Goal: Transaction & Acquisition: Purchase product/service

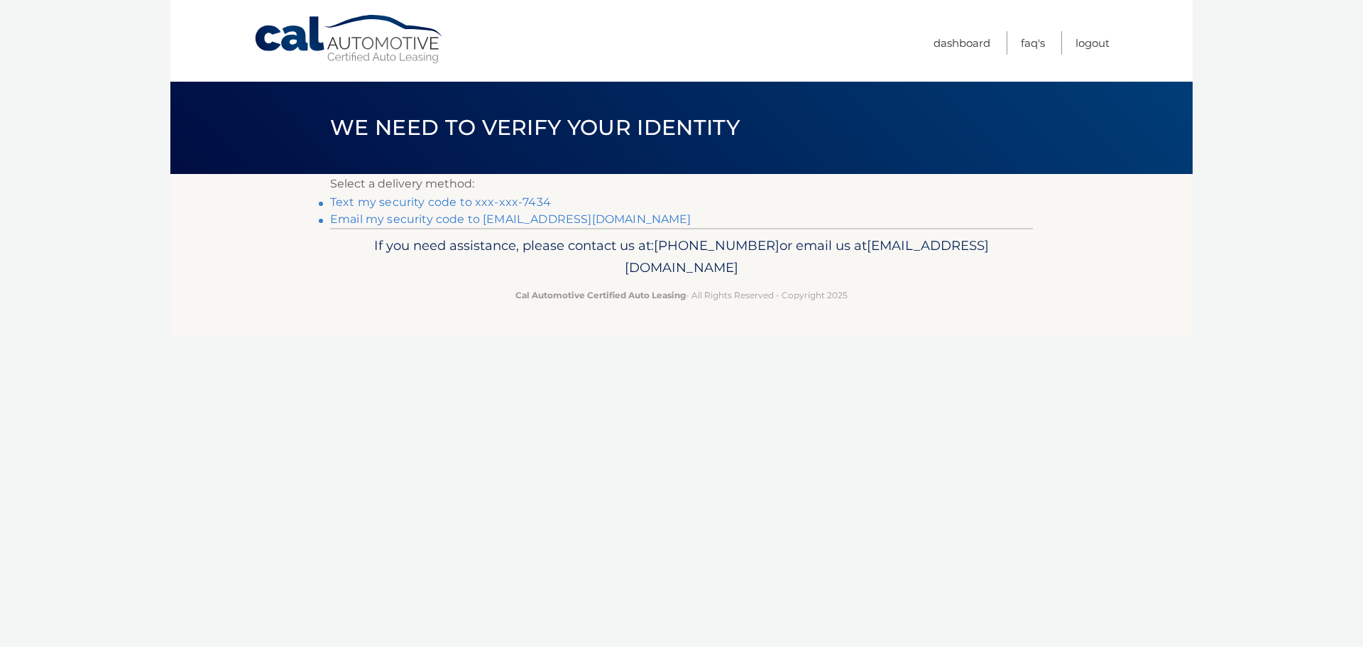
click at [478, 201] on link "Text my security code to xxx-xxx-7434" at bounding box center [440, 201] width 221 height 13
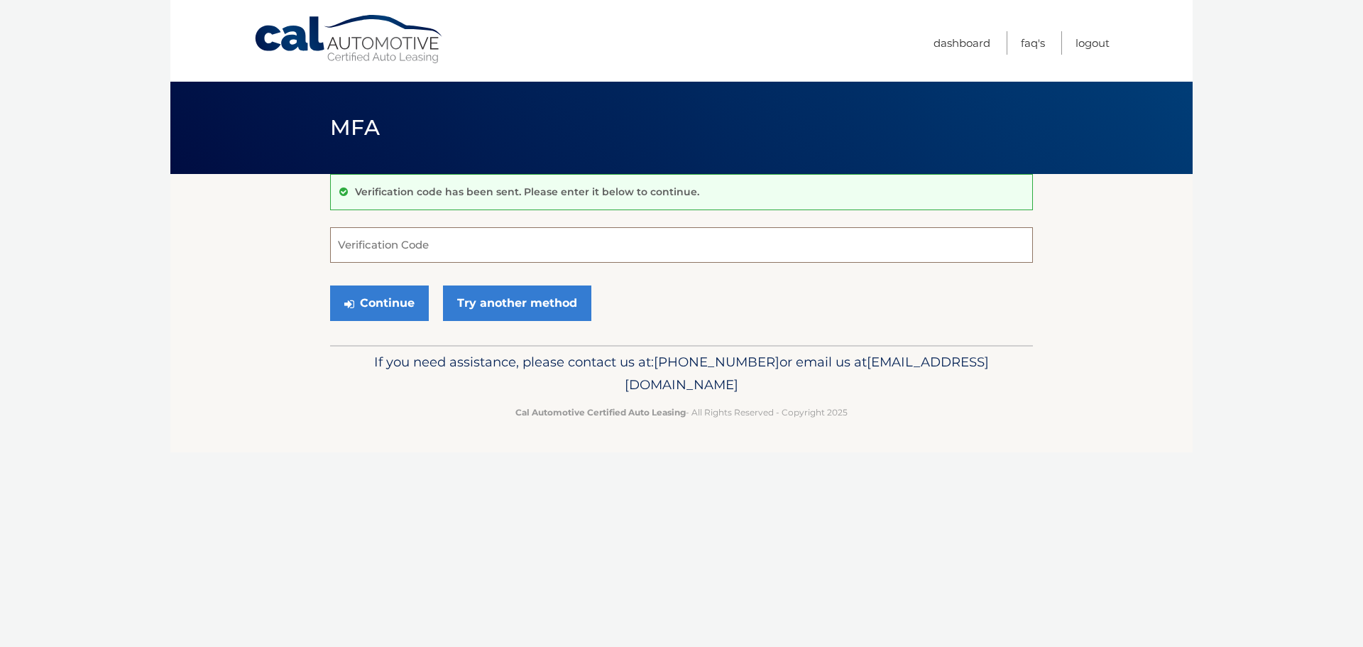
click at [409, 235] on input "Verification Code" at bounding box center [681, 244] width 703 height 35
type input "054488"
click at [330, 285] on button "Continue" at bounding box center [379, 302] width 99 height 35
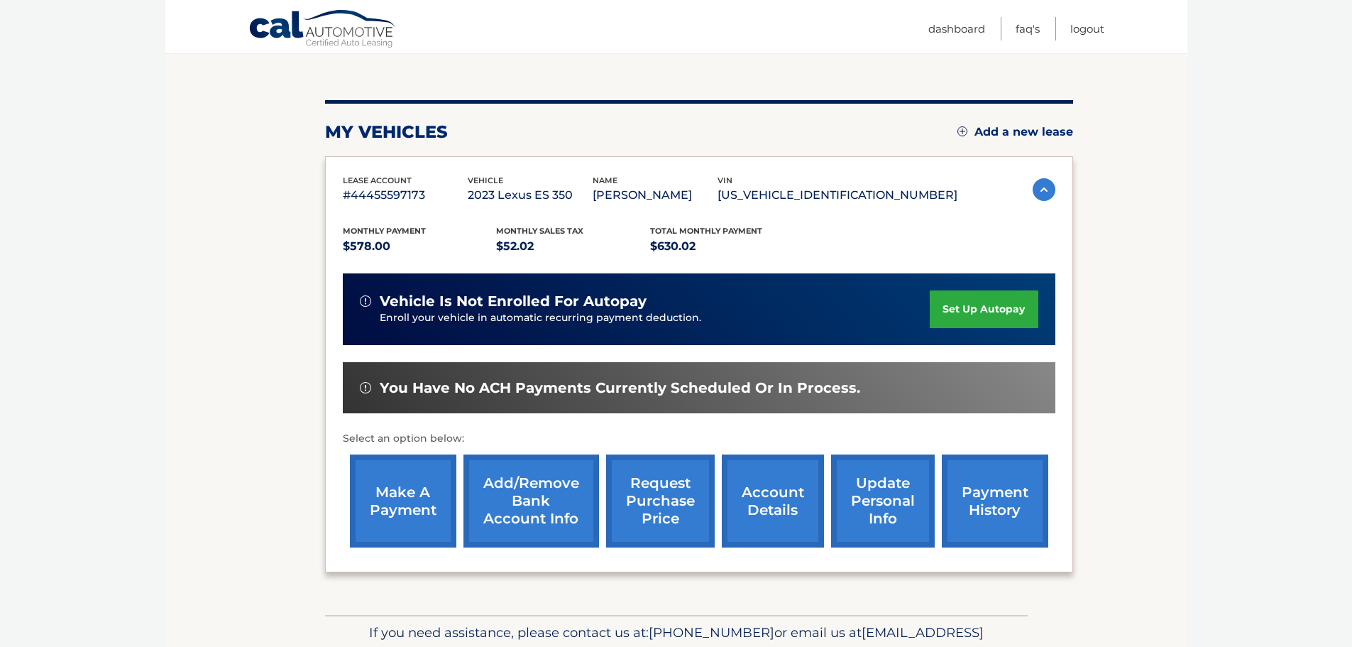
scroll to position [142, 0]
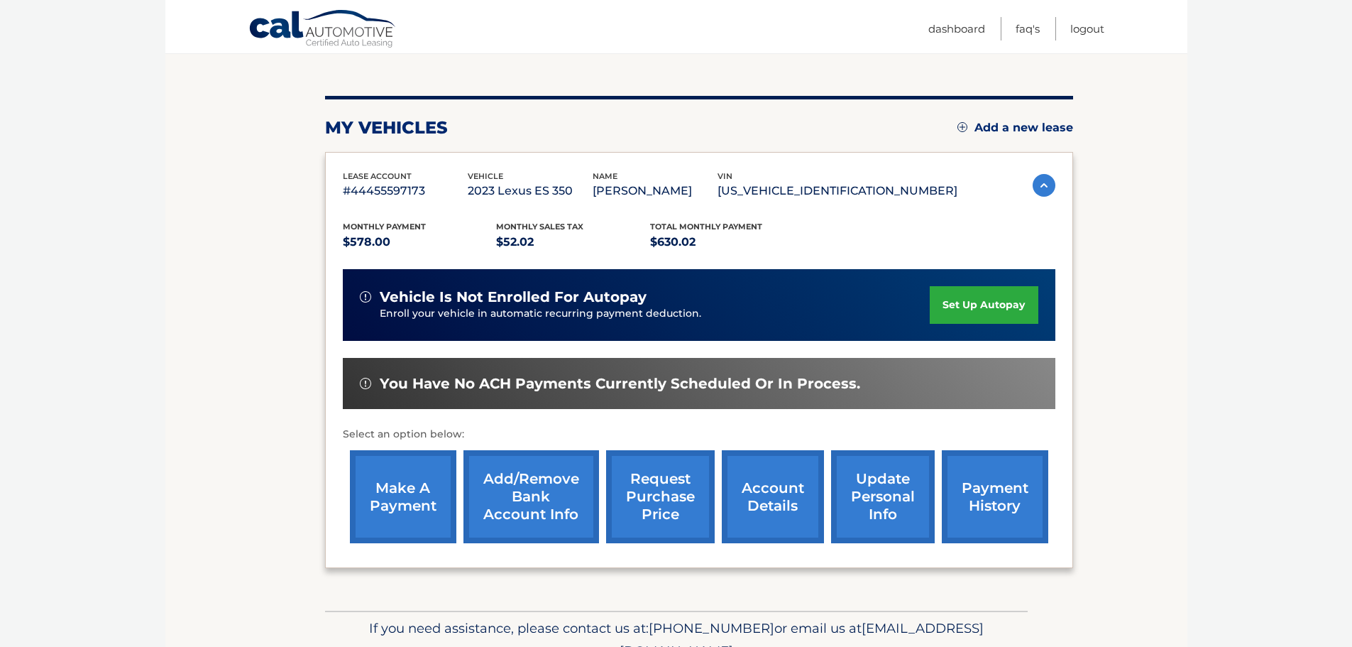
click at [385, 503] on link "make a payment" at bounding box center [403, 496] width 106 height 93
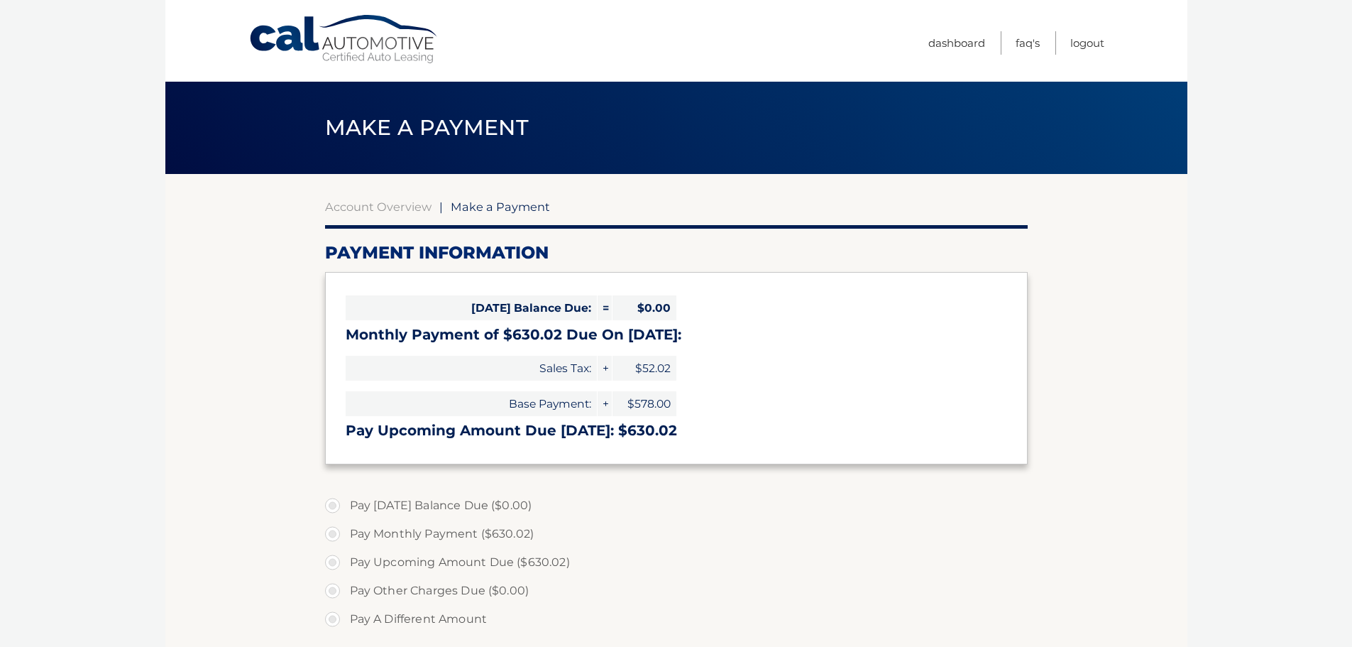
select select "Yzc1OTU2MWUtMWQ0Mi00Y2NkLWJjNjktYThmN2QzOWM1ZDNi"
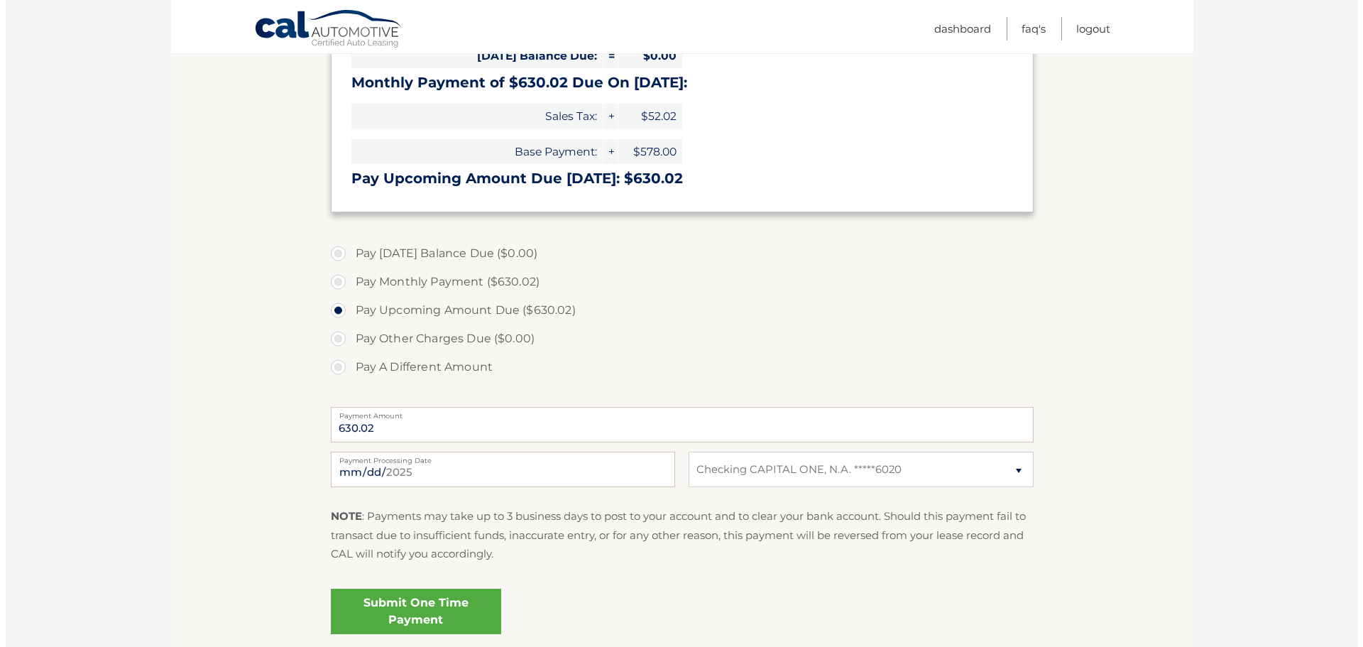
scroll to position [284, 0]
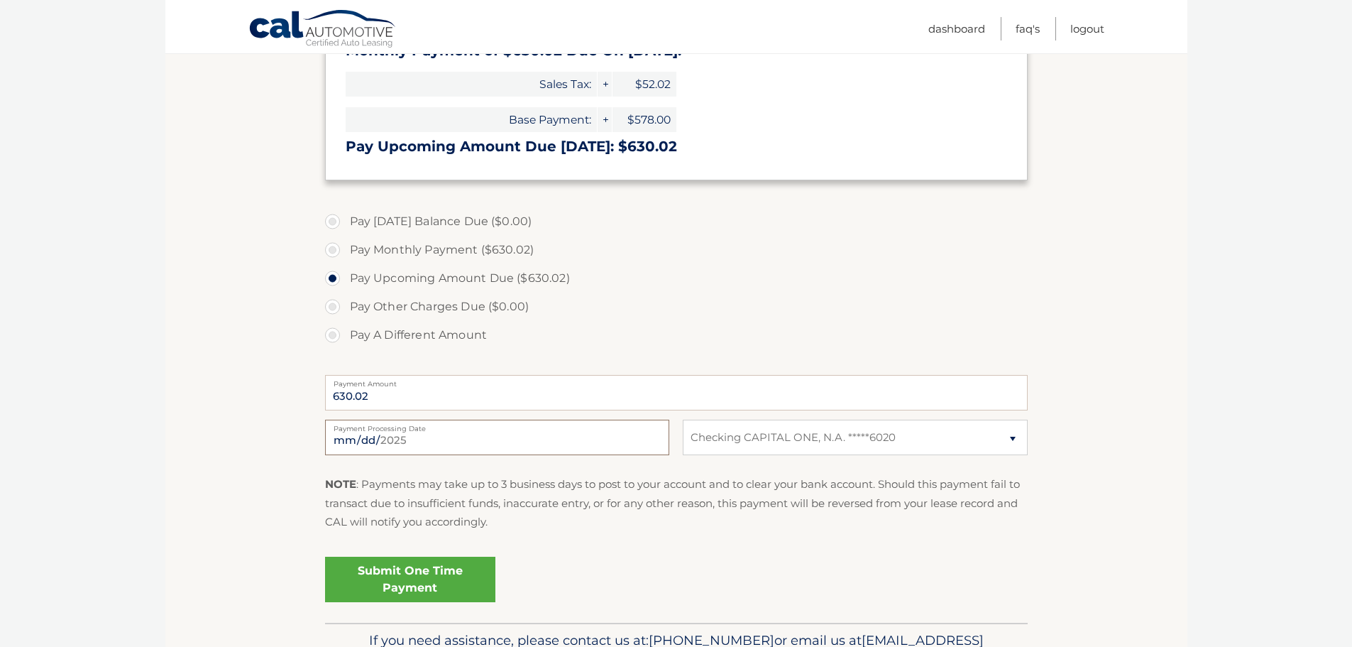
click at [361, 437] on input "2025-09-23" at bounding box center [497, 437] width 344 height 35
type input "2025-09-26"
click at [407, 583] on link "Submit One Time Payment" at bounding box center [410, 579] width 170 height 45
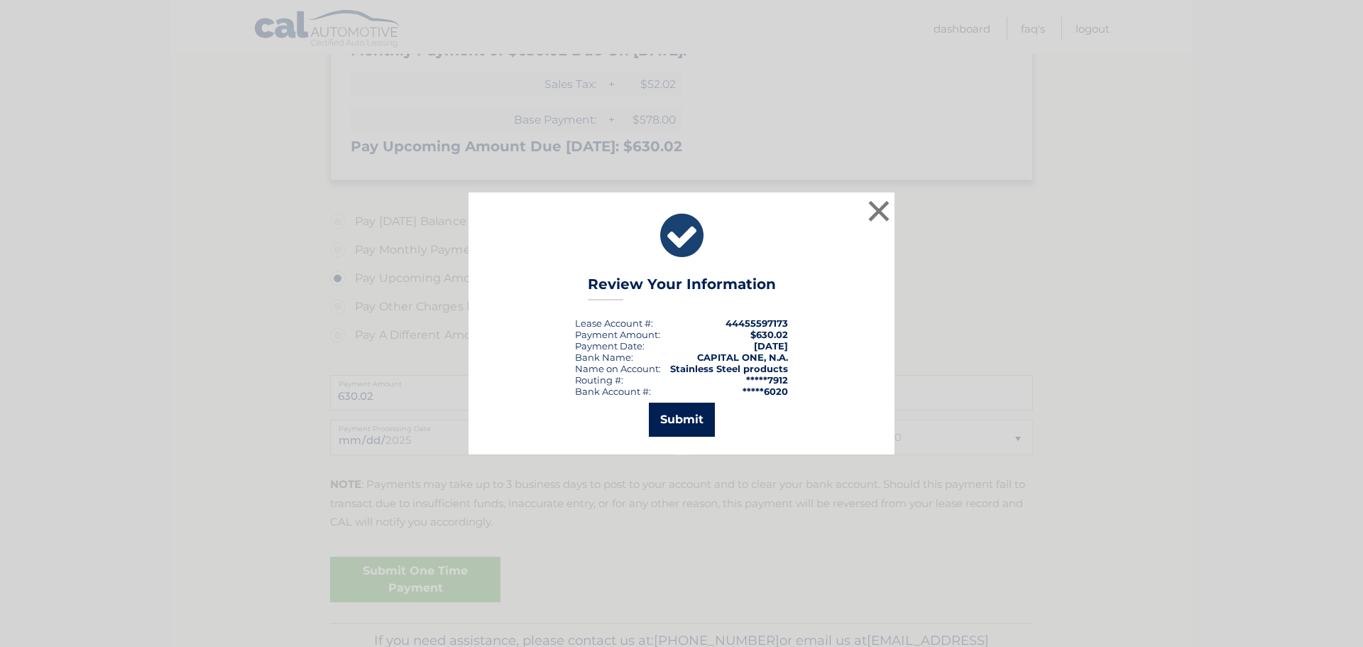
click at [679, 416] on button "Submit" at bounding box center [682, 419] width 66 height 34
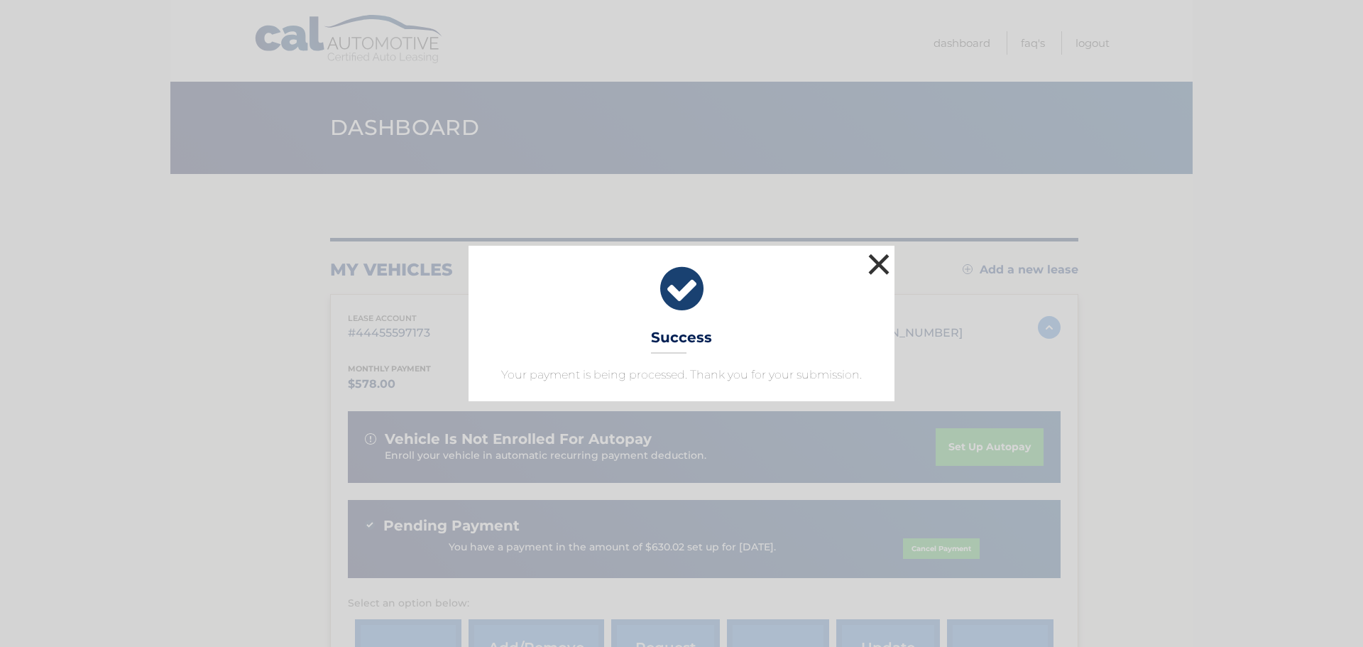
click at [877, 268] on button "×" at bounding box center [879, 264] width 28 height 28
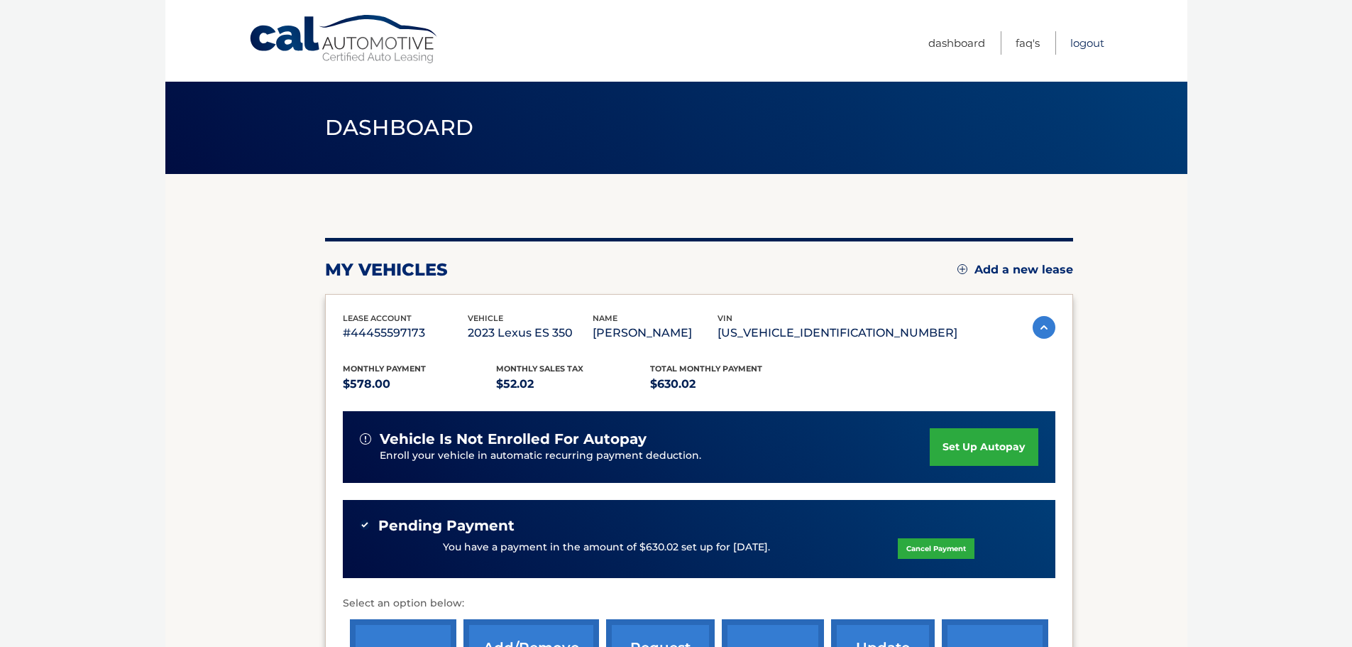
click at [1078, 43] on link "Logout" at bounding box center [1087, 42] width 34 height 23
